Goal: Task Accomplishment & Management: Use online tool/utility

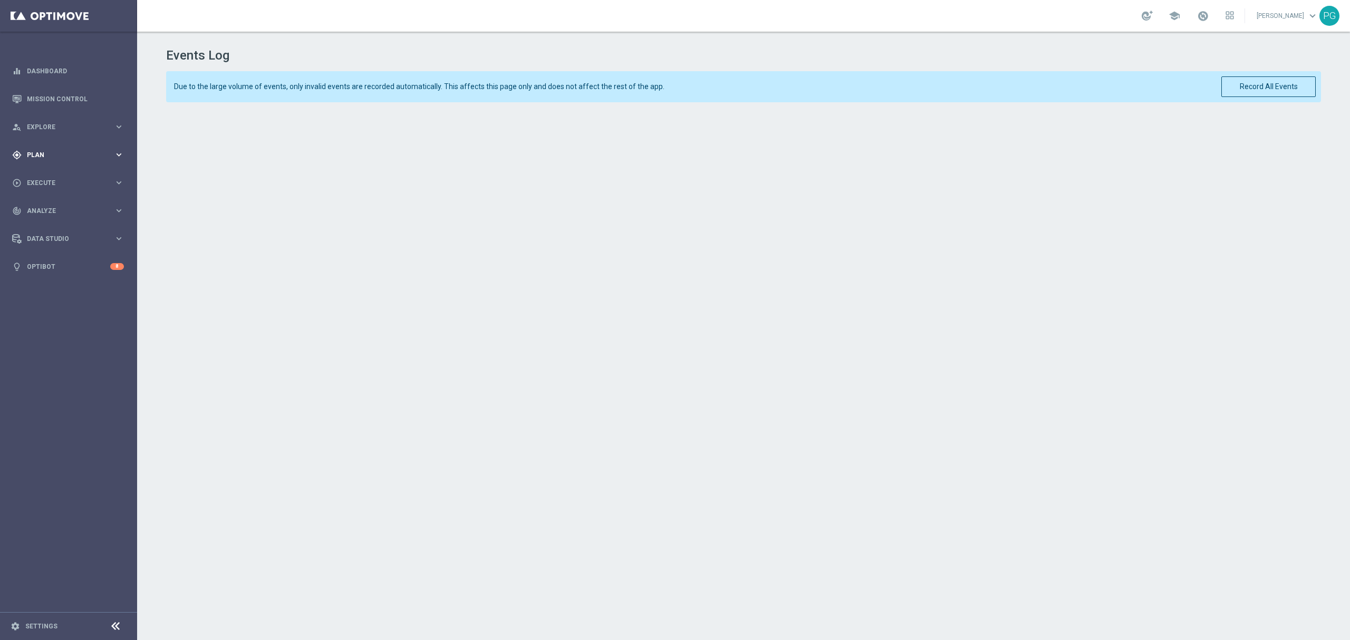
click at [41, 155] on span "Plan" at bounding box center [70, 155] width 87 height 6
click at [51, 210] on span "Templates" at bounding box center [65, 208] width 75 height 6
click at [51, 225] on link "Optimail" at bounding box center [71, 224] width 77 height 8
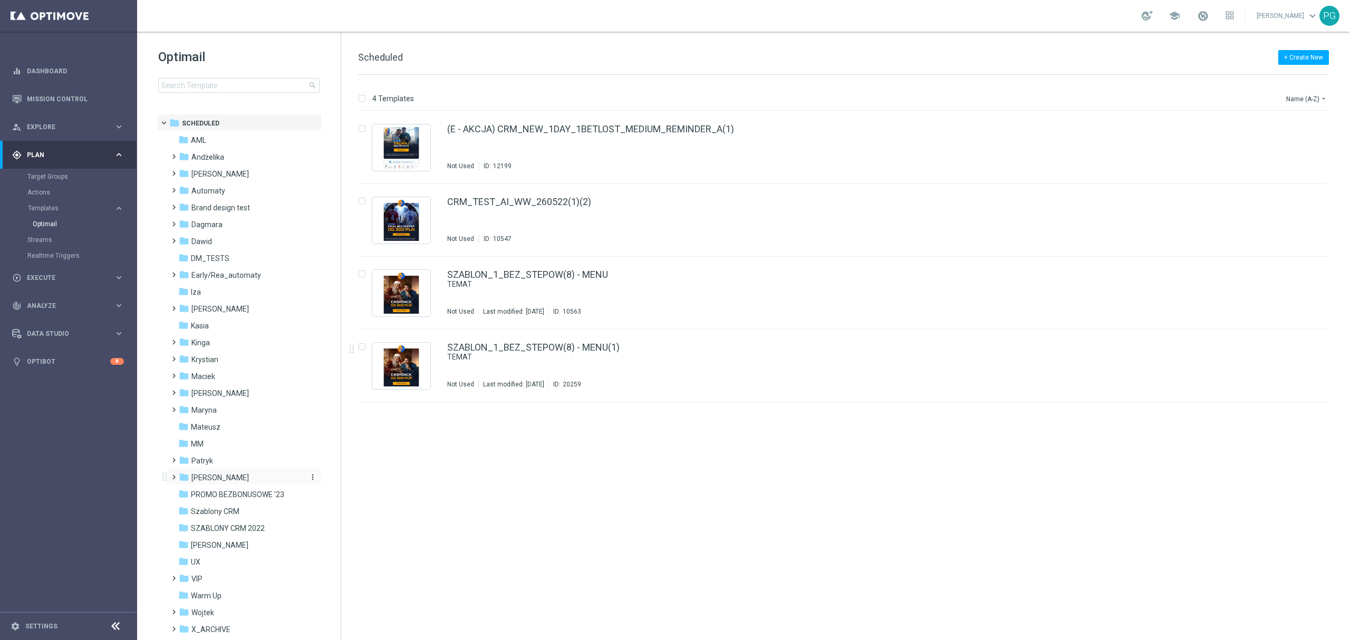
click at [243, 482] on div "folder [PERSON_NAME]" at bounding box center [239, 478] width 121 height 12
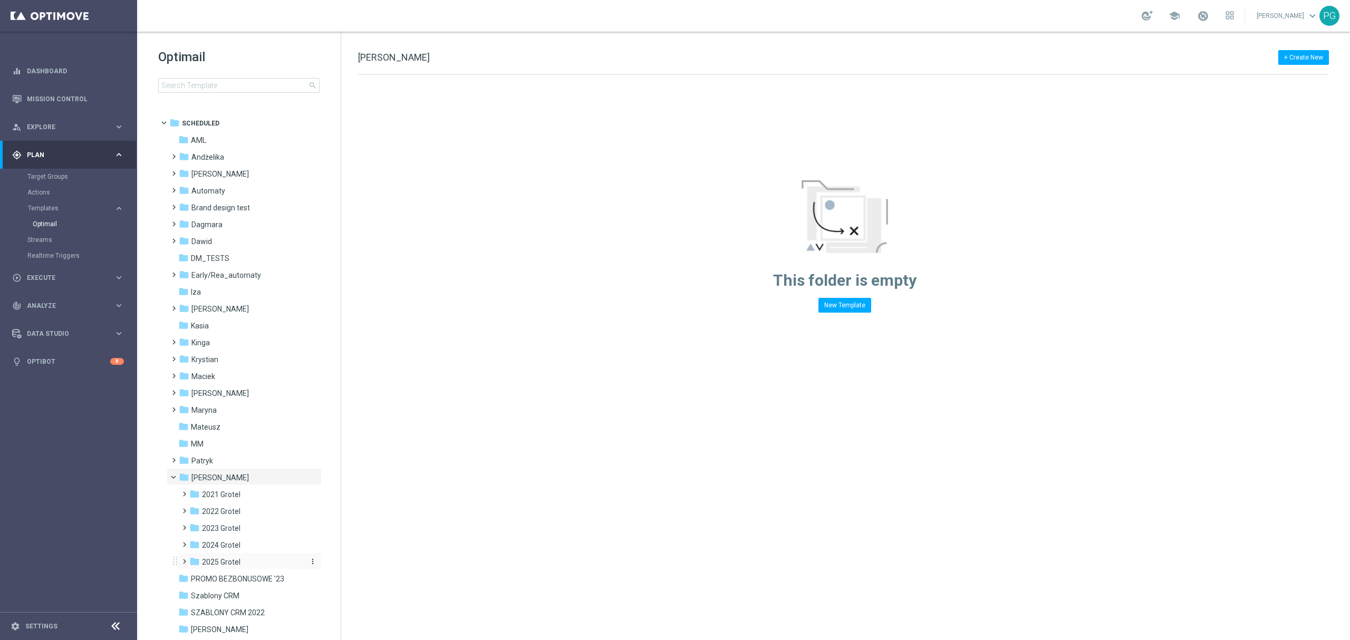
click at [228, 564] on span "2025 Grotel" at bounding box center [221, 561] width 38 height 9
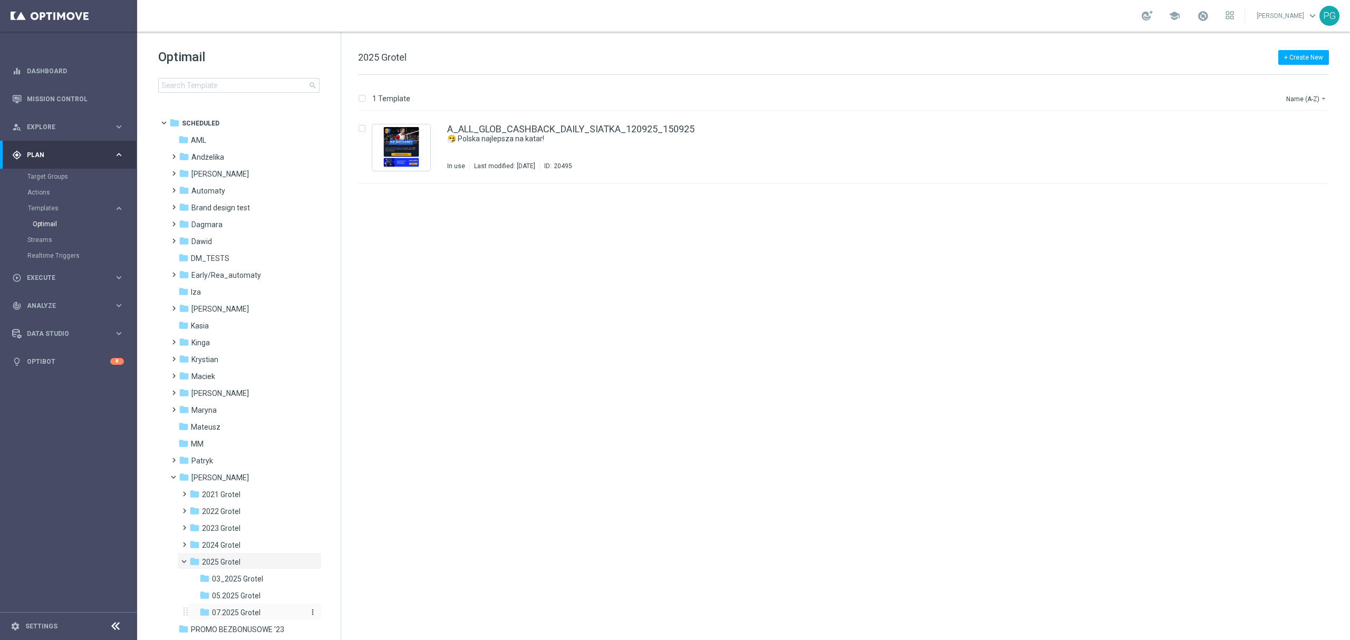
click at [237, 611] on span "07.2025 Grotel" at bounding box center [236, 612] width 49 height 9
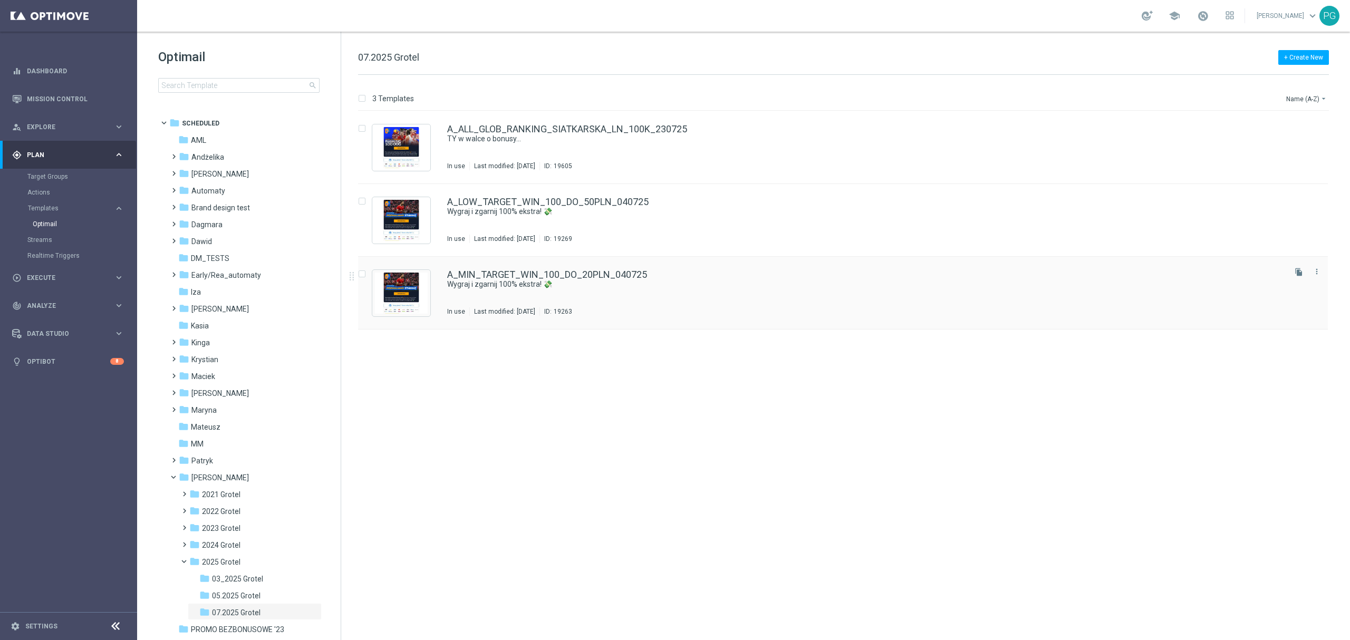
click at [901, 278] on div "A_MIN_TARGET_WIN_100_DO_20PLN_040725" at bounding box center [865, 274] width 836 height 9
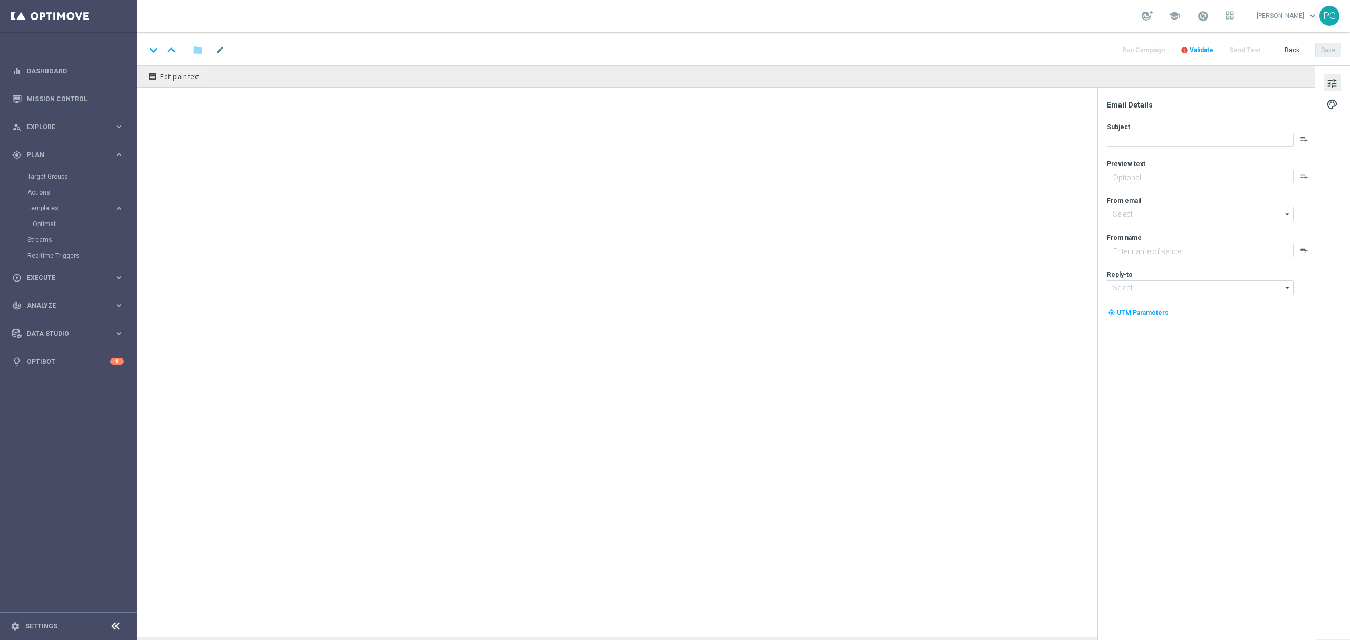
type textarea "[%FIRST_NAME%], graj na piłkę i odbierz nawet 20 zł bonusu! ⚽"
type input "[EMAIL_ADDRESS][DOMAIN_NAME]"
type textarea "STS"
type input "[EMAIL_ADDRESS][DOMAIN_NAME]"
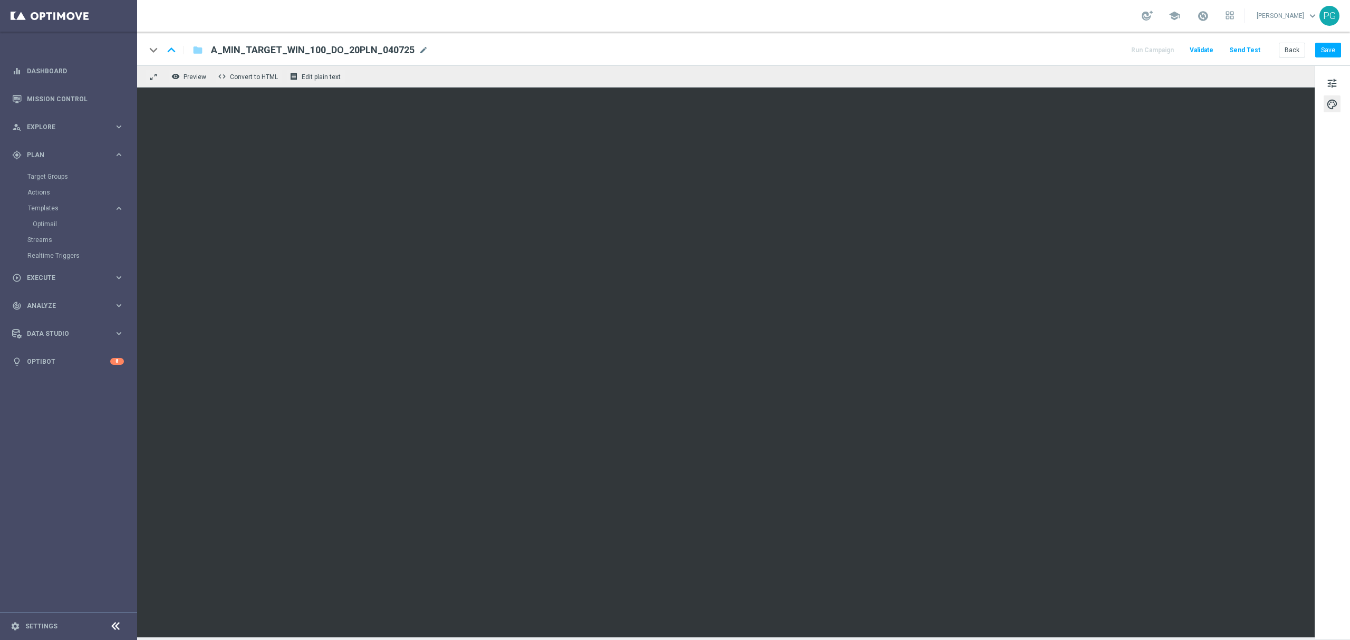
click at [74, 420] on sidenavbar "equalizer Dashboard Mission Control" at bounding box center [68, 320] width 137 height 640
